Goal: Transaction & Acquisition: Purchase product/service

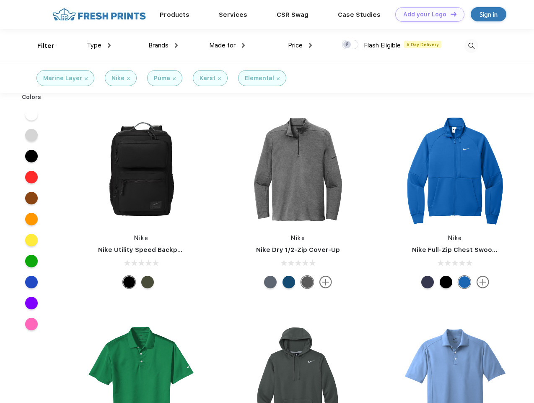
scroll to position [0, 0]
click at [427, 14] on link "Add your Logo Design Tool" at bounding box center [430, 14] width 69 height 15
click at [0, 0] on div "Design Tool" at bounding box center [0, 0] width 0 height 0
click at [450, 14] on link "Add your Logo Design Tool" at bounding box center [430, 14] width 69 height 15
click at [40, 46] on div "Filter" at bounding box center [45, 46] width 17 height 10
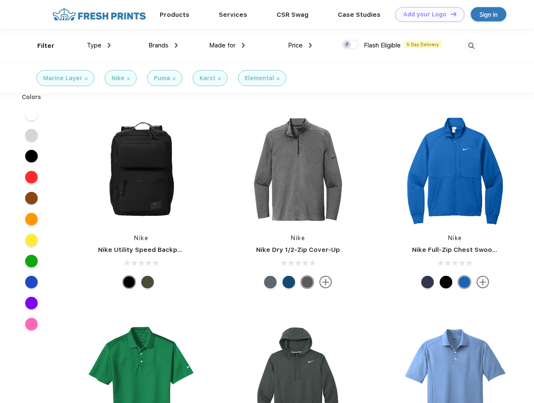
click at [99, 45] on span "Type" at bounding box center [94, 46] width 15 height 8
click at [163, 45] on span "Brands" at bounding box center [158, 46] width 20 height 8
click at [227, 45] on span "Made for" at bounding box center [222, 46] width 26 height 8
click at [300, 45] on span "Price" at bounding box center [295, 46] width 15 height 8
click at [351, 45] on div at bounding box center [350, 44] width 16 height 9
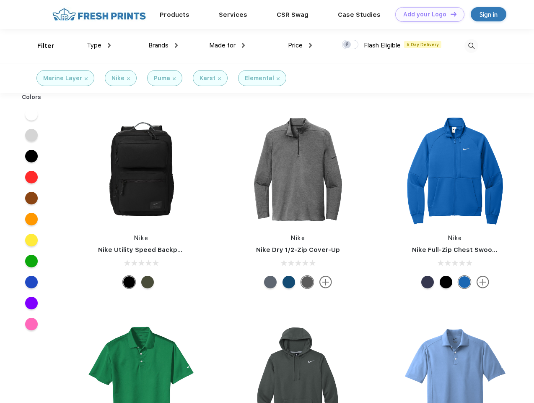
click at [348, 45] on input "checkbox" at bounding box center [344, 41] width 5 height 5
click at [471, 46] on img at bounding box center [472, 46] width 14 height 14
